Goal: Task Accomplishment & Management: Manage account settings

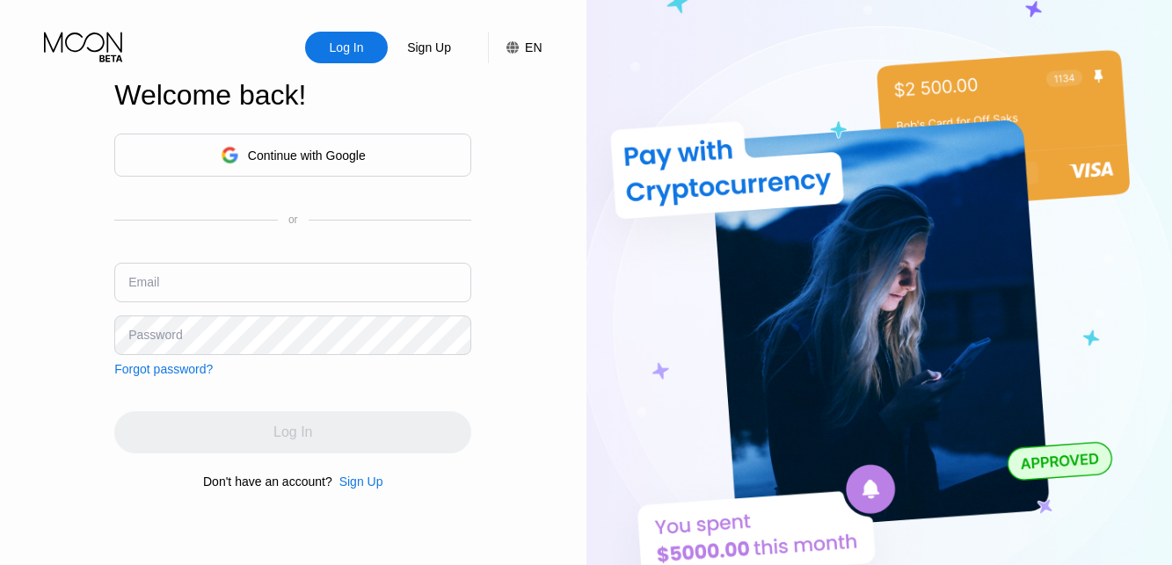
click at [269, 288] on input "text" at bounding box center [292, 283] width 357 height 40
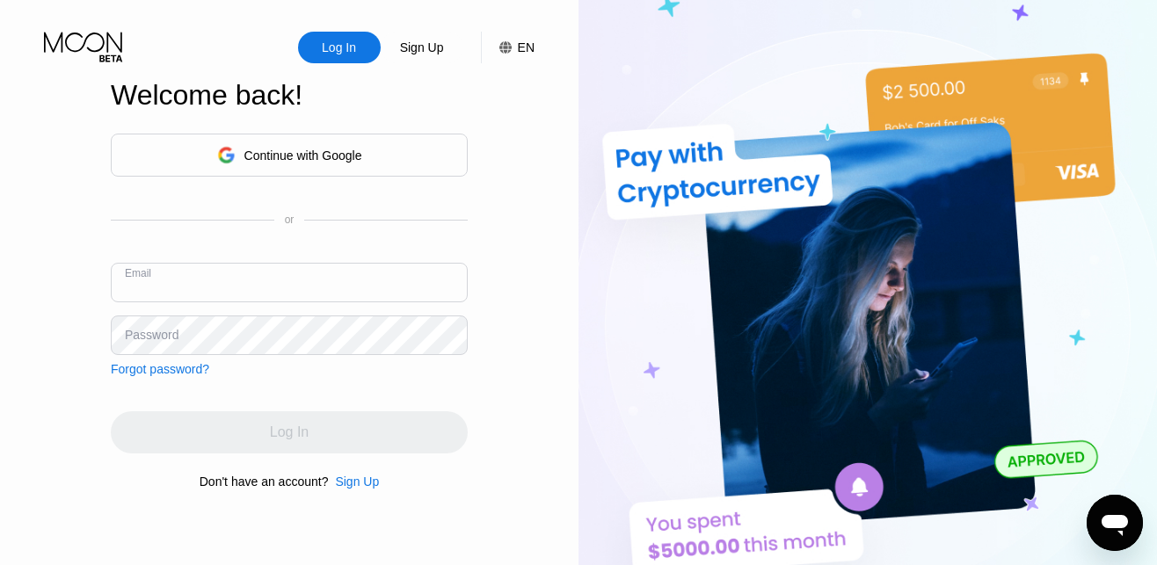
paste input "[URL][DOMAIN_NAME]"
type input "[URL][DOMAIN_NAME]"
drag, startPoint x: 270, startPoint y: 290, endPoint x: 40, endPoint y: 292, distance: 229.5
click at [40, 292] on div "Log In Sign Up EN Language English Save Welcome back! Continue with Google or E…" at bounding box center [289, 311] width 579 height 622
paste input "[EMAIL_ADDRESS][DOMAIN_NAME]"
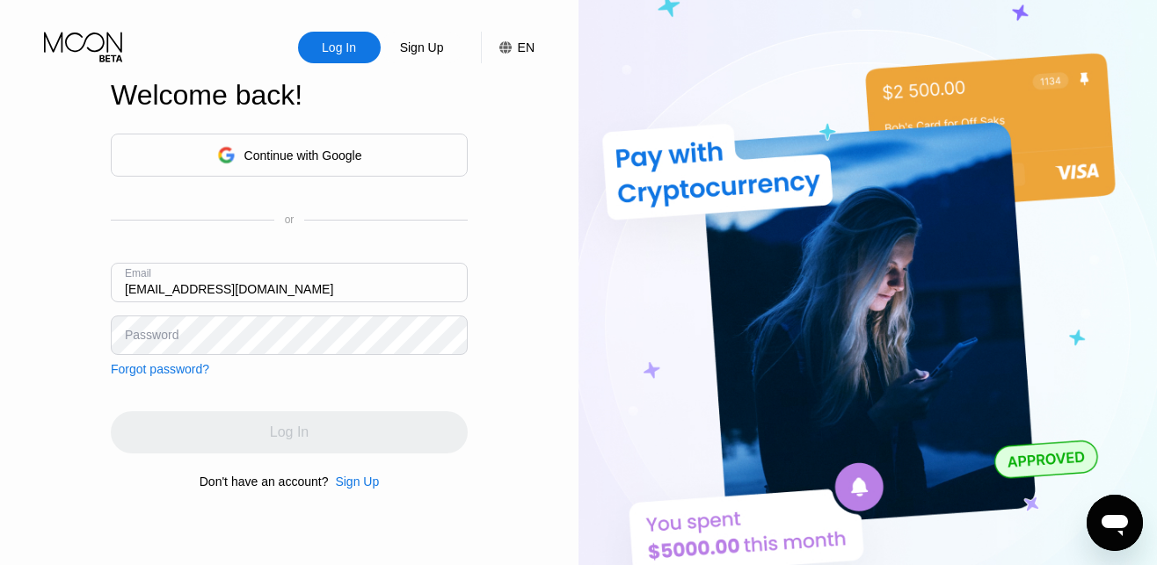
type input "[EMAIL_ADDRESS][DOMAIN_NAME]"
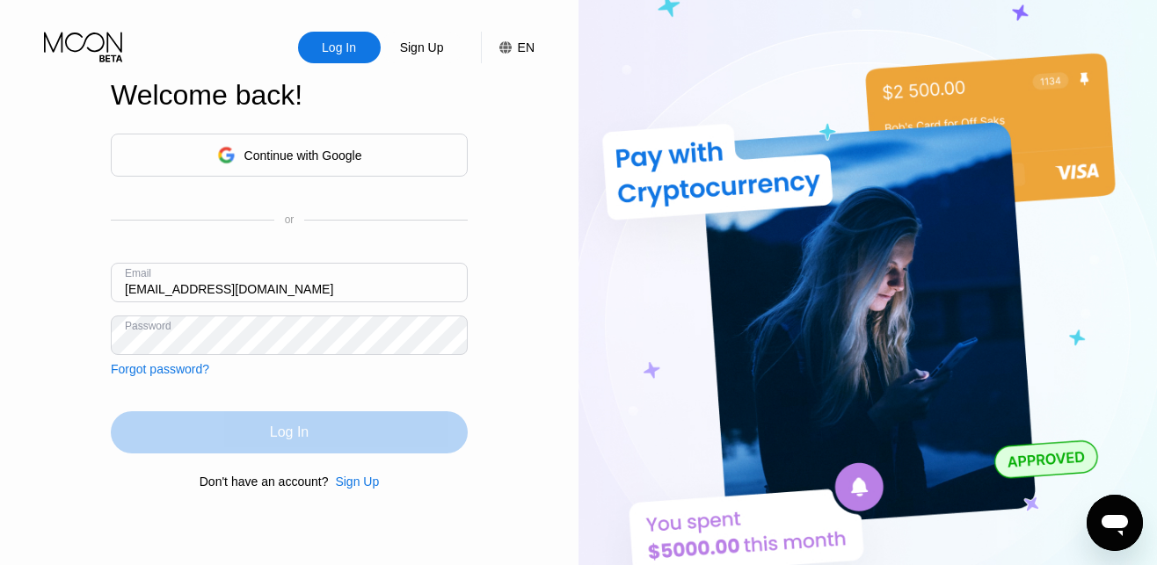
click at [291, 441] on div "Log In" at bounding box center [289, 433] width 39 height 18
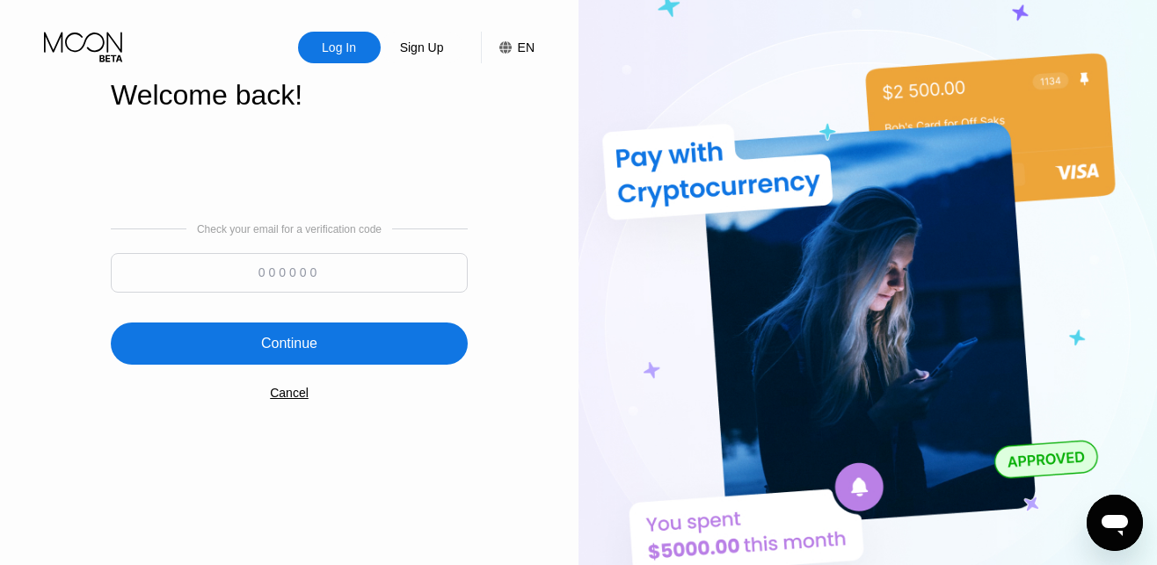
click at [230, 277] on input at bounding box center [289, 273] width 357 height 40
paste input "701399"
type input "701399"
click at [308, 345] on div "Continue" at bounding box center [289, 344] width 56 height 18
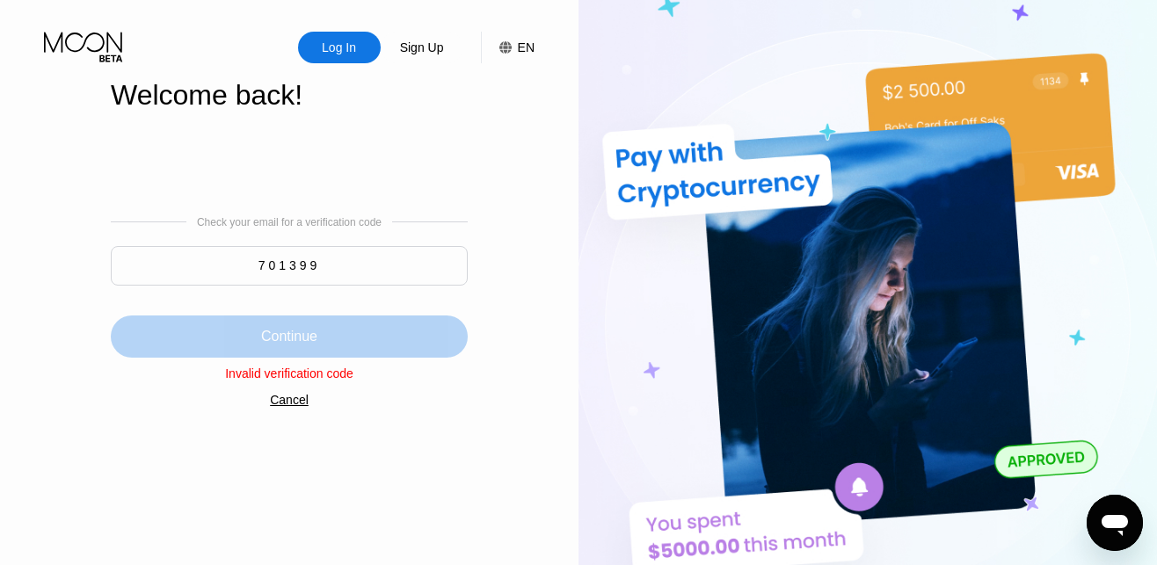
click at [308, 345] on div "Continue" at bounding box center [289, 337] width 56 height 18
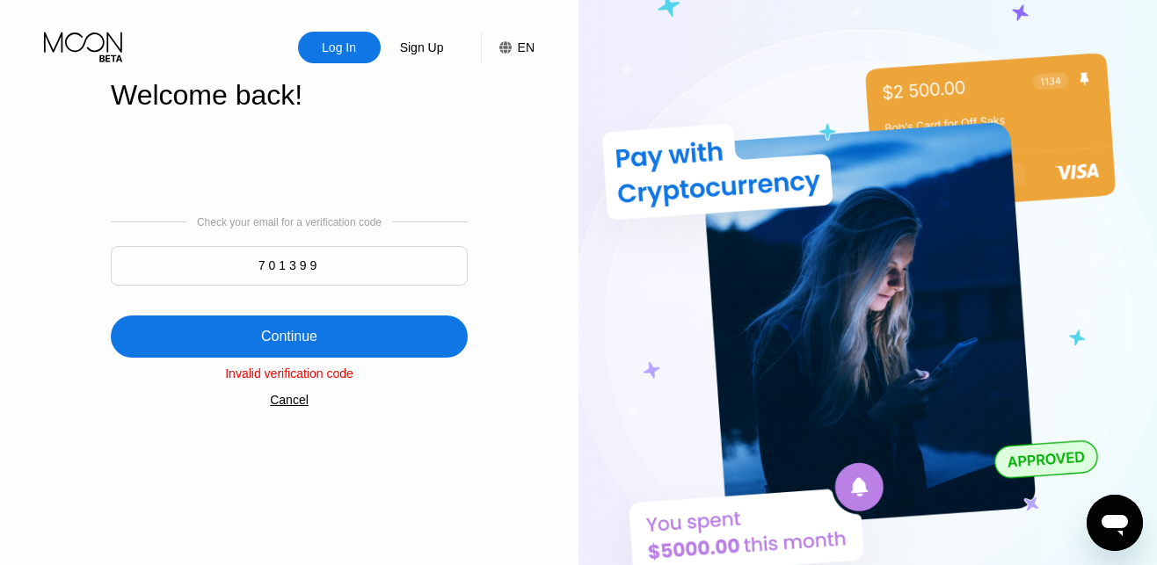
click at [308, 345] on div "Continue" at bounding box center [289, 337] width 56 height 18
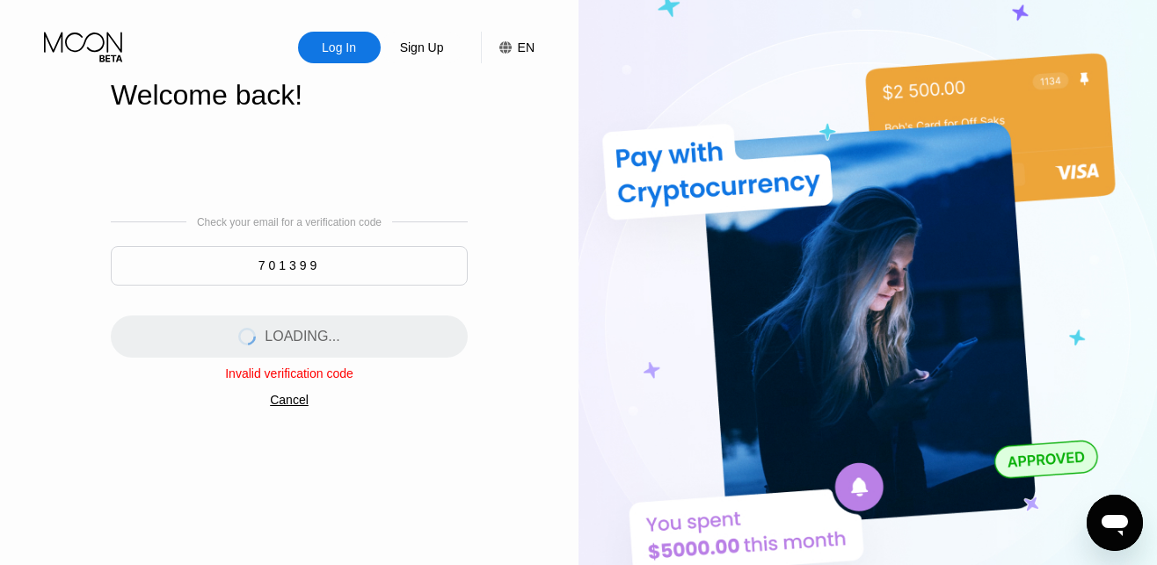
click at [308, 345] on div "LOADING..." at bounding box center [289, 337] width 357 height 42
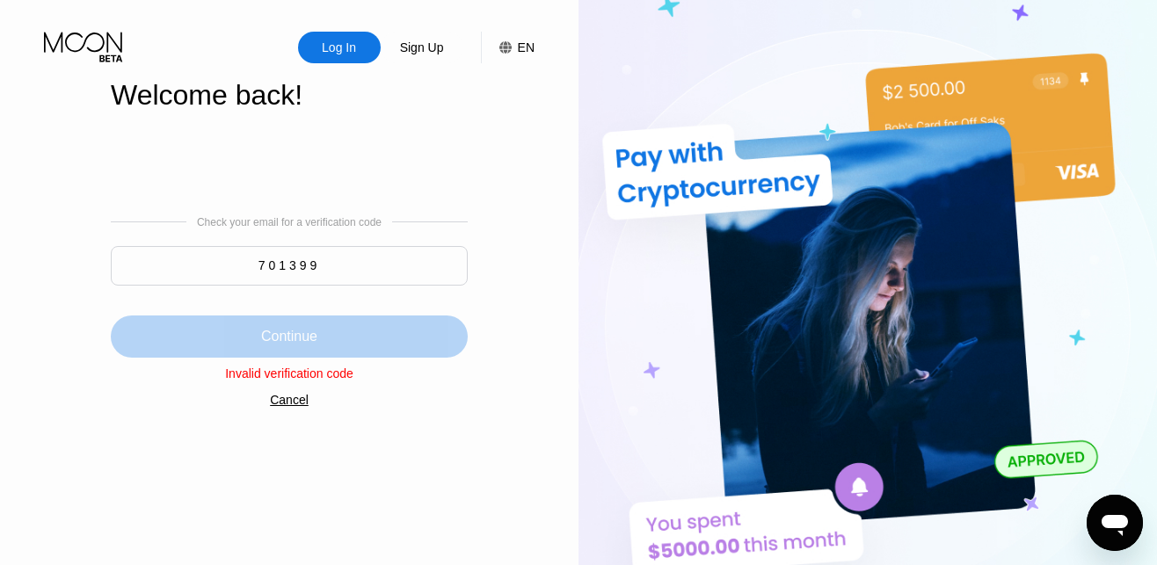
click at [308, 345] on div "Continue" at bounding box center [289, 337] width 56 height 18
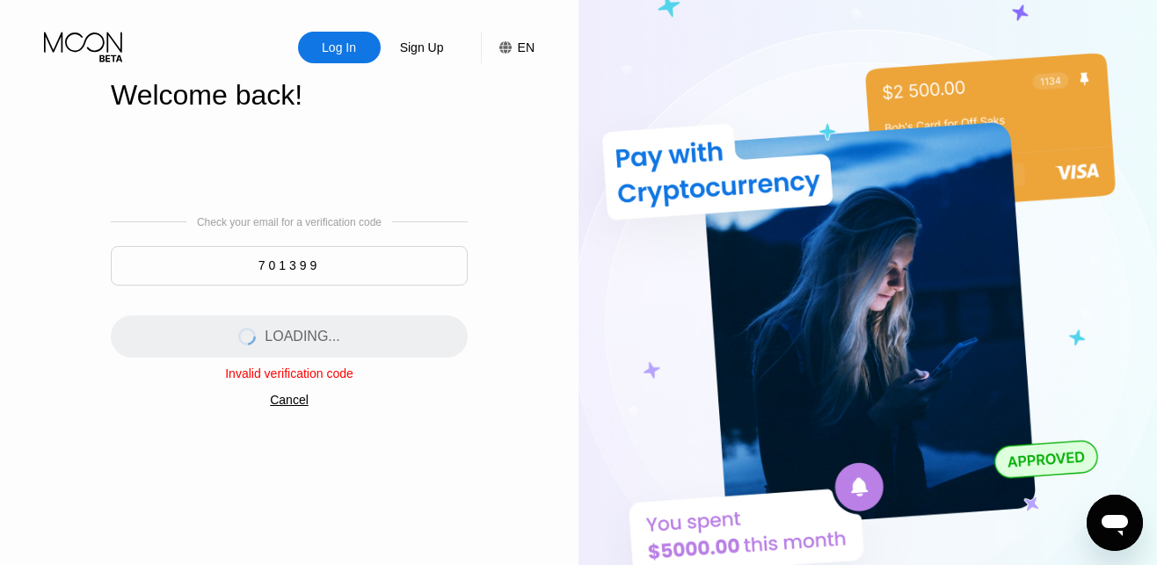
click at [308, 345] on div "LOADING..." at bounding box center [289, 337] width 357 height 42
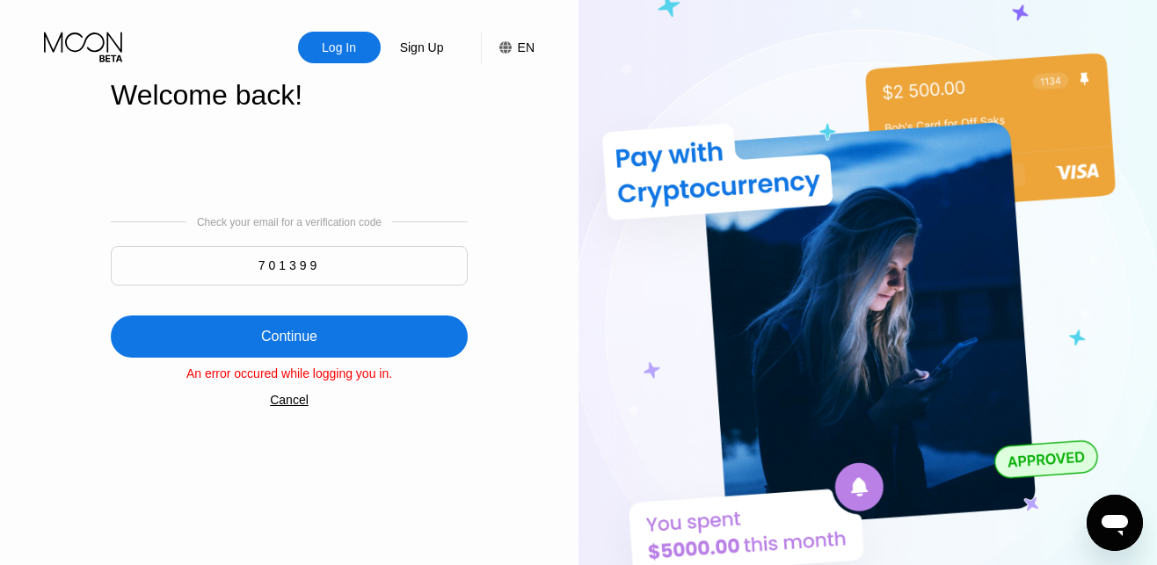
drag, startPoint x: 328, startPoint y: 266, endPoint x: 221, endPoint y: 270, distance: 107.3
click at [221, 270] on input "701399" at bounding box center [289, 266] width 357 height 40
type input "701399"
click at [272, 340] on div "Continue" at bounding box center [289, 337] width 56 height 18
